Goal: Task Accomplishment & Management: Manage account settings

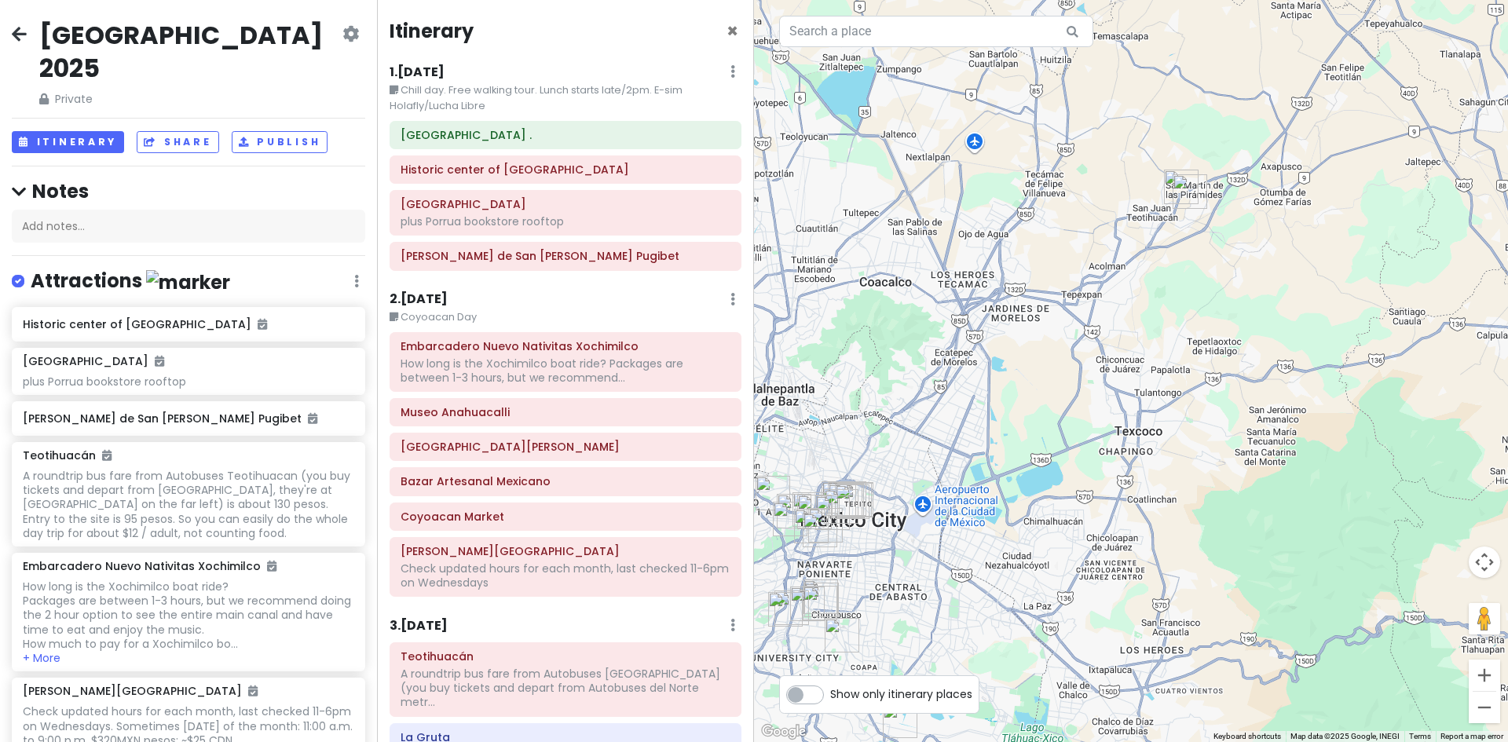
click at [348, 35] on div "[GEOGRAPHIC_DATA] 2025 Private Change Dates Make a Copy Delete Trip Go Pro ⚡️ G…" at bounding box center [189, 64] width 354 height 90
click at [343, 36] on icon at bounding box center [351, 33] width 16 height 13
click at [22, 31] on icon at bounding box center [19, 33] width 15 height 13
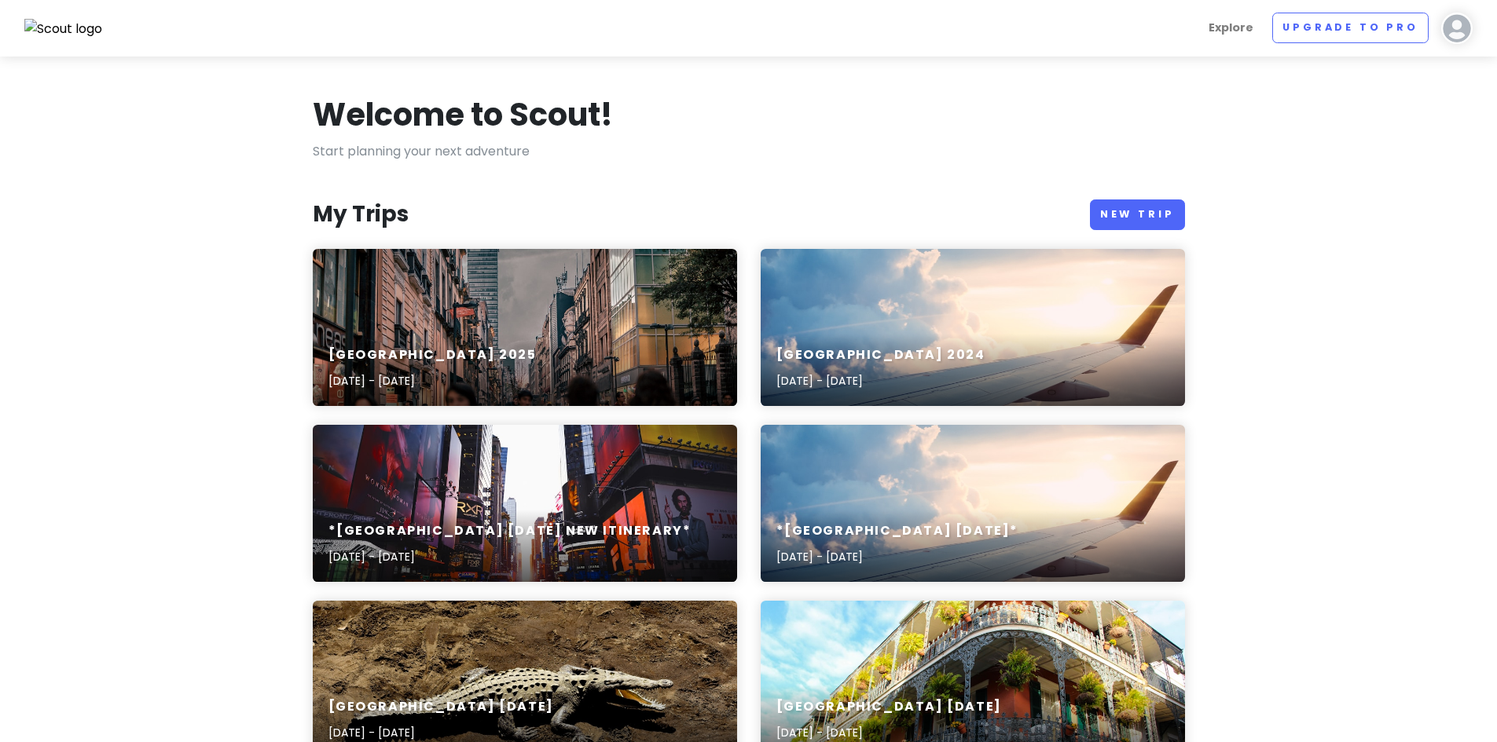
click at [1458, 24] on img at bounding box center [1456, 28] width 31 height 31
click at [1367, 207] on link "Log Out" at bounding box center [1406, 205] width 157 height 35
